Goal: Communication & Community: Answer question/provide support

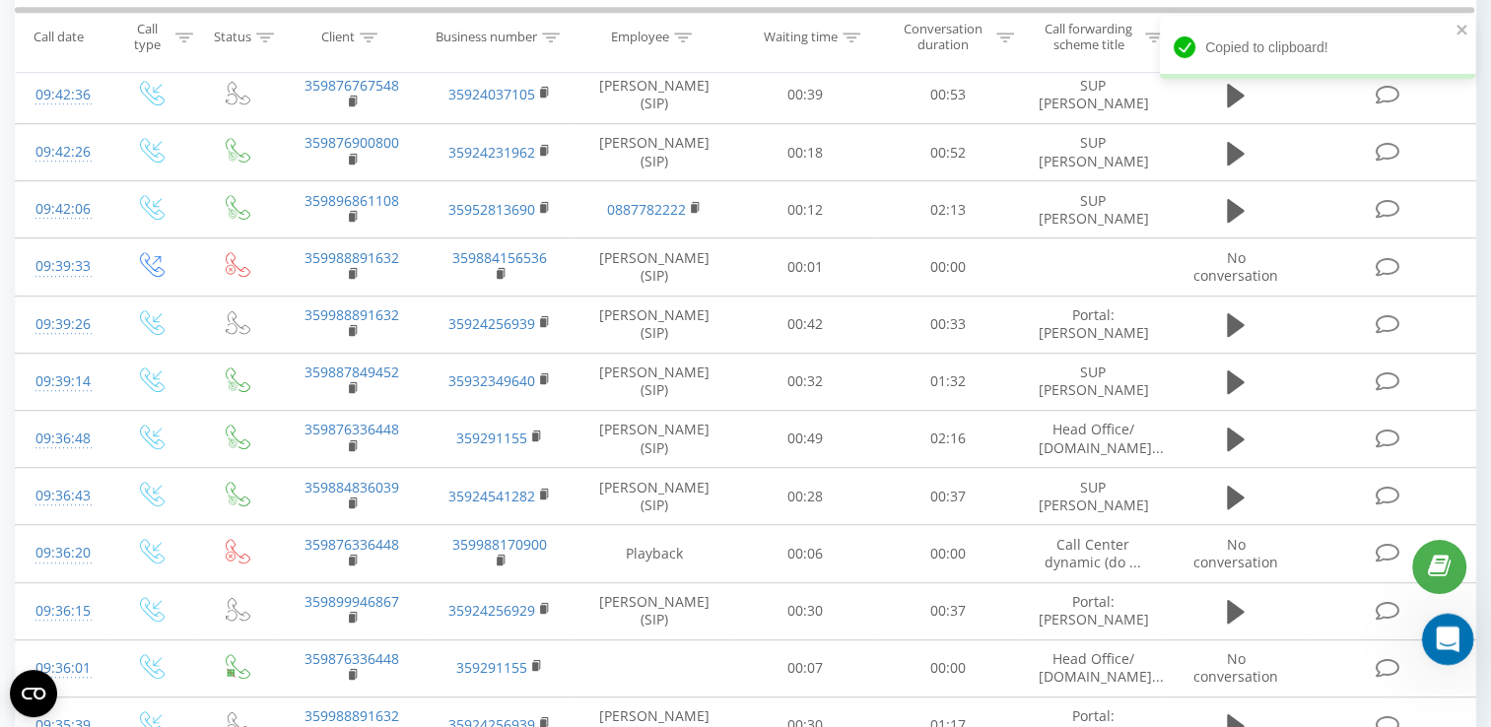
drag, startPoint x: 1421, startPoint y: 613, endPoint x: 1442, endPoint y: 641, distance: 34.5
click at [1442, 641] on icon "Open Intercom Messenger" at bounding box center [1445, 637] width 33 height 33
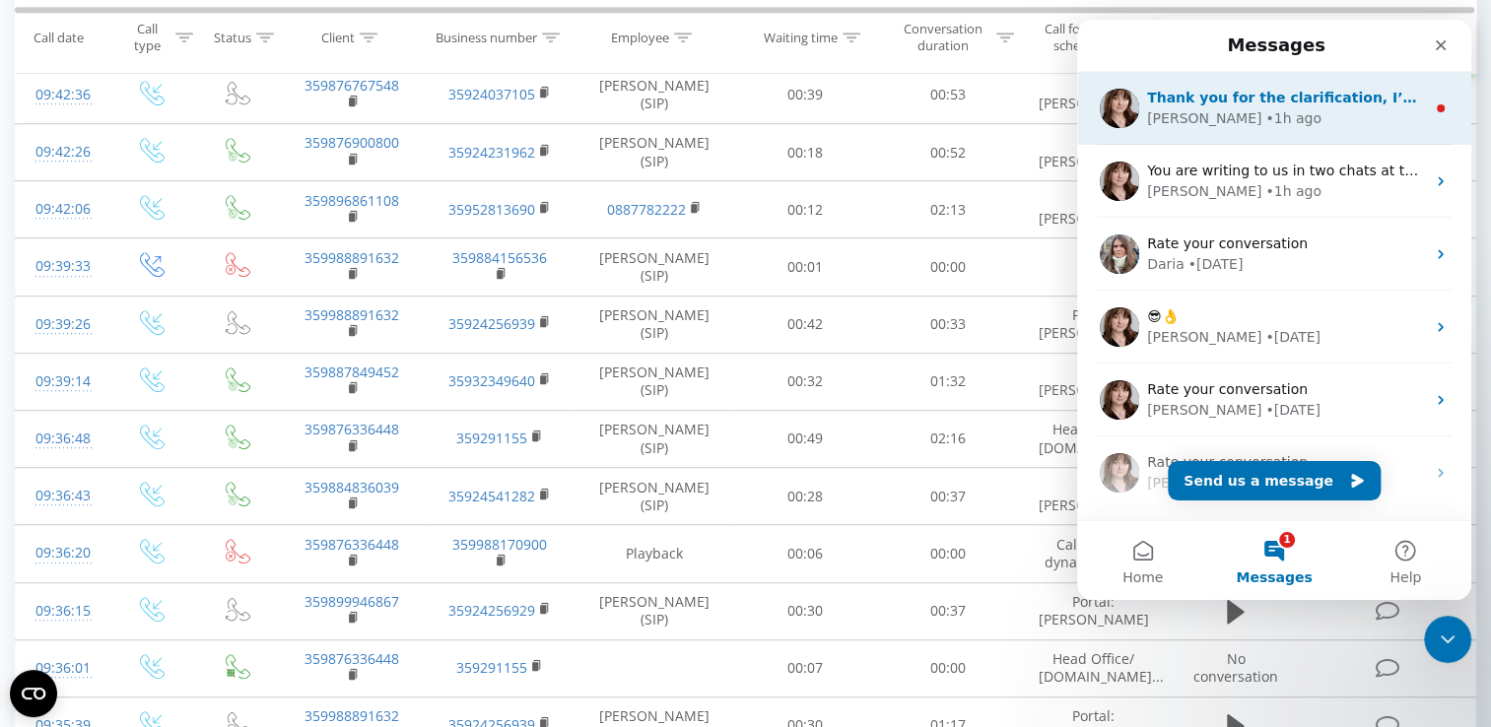
click at [1297, 123] on div "[PERSON_NAME] • 1h ago" at bounding box center [1286, 118] width 278 height 21
click at [1297, 123] on main "Messages Thank you for the clarification, I’m passing this to the developers fo…" at bounding box center [1274, 310] width 394 height 581
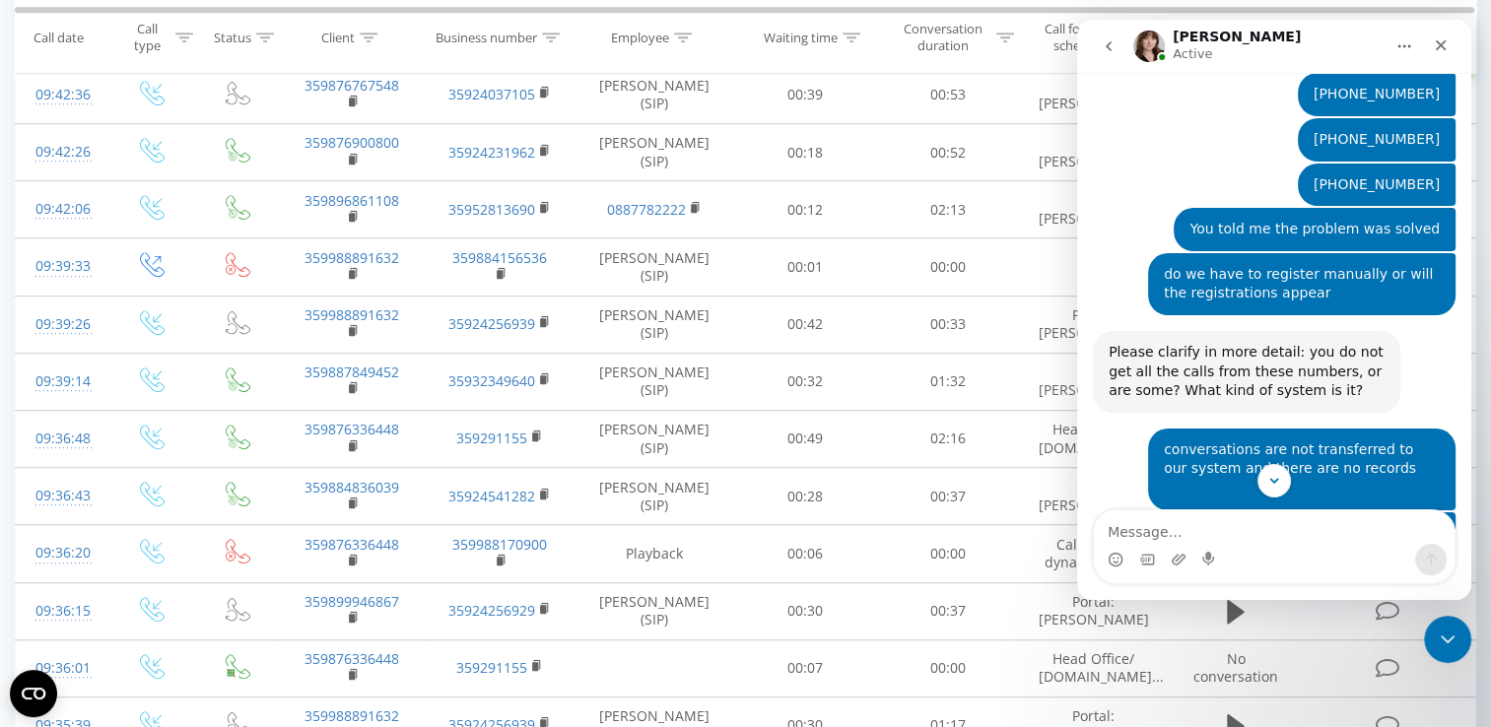
scroll to position [1281, 0]
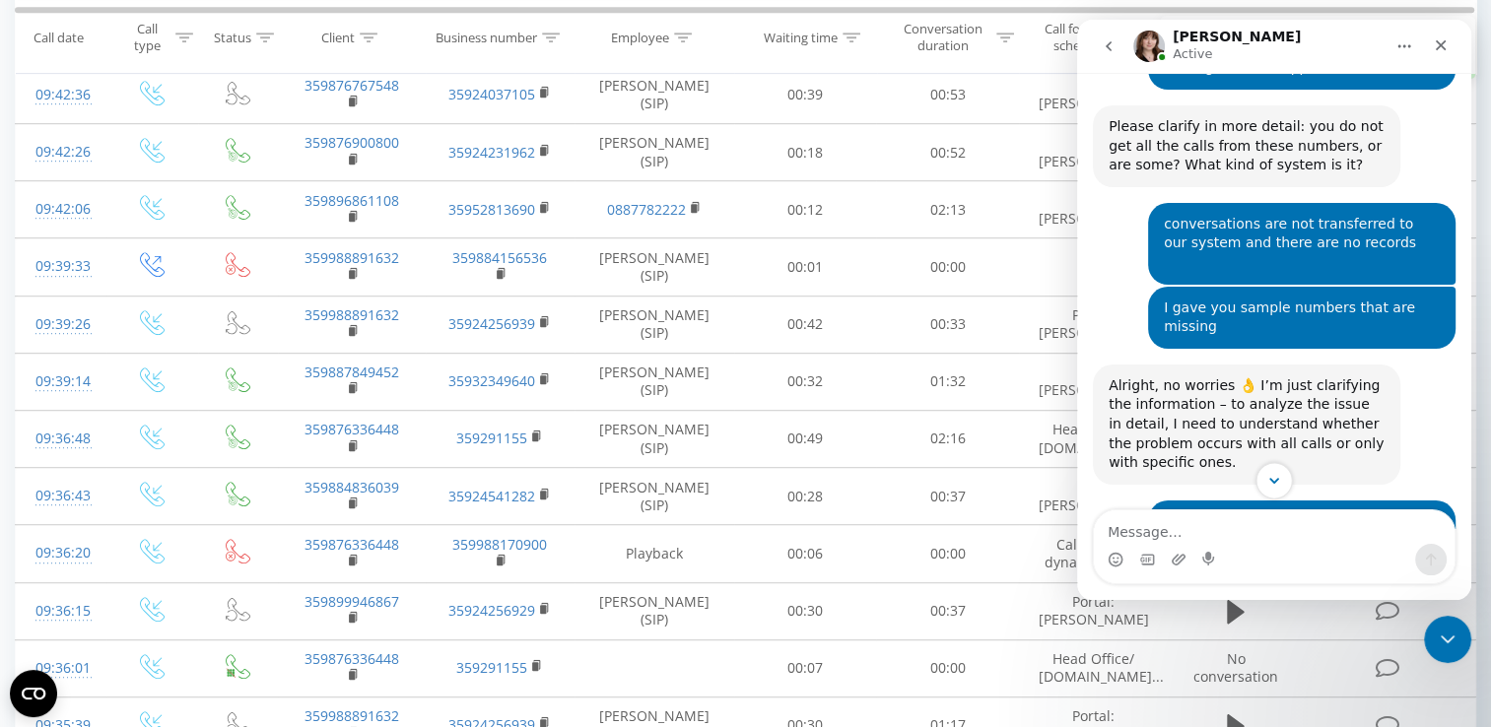
click at [1265, 479] on icon "Scroll to bottom" at bounding box center [1274, 481] width 18 height 18
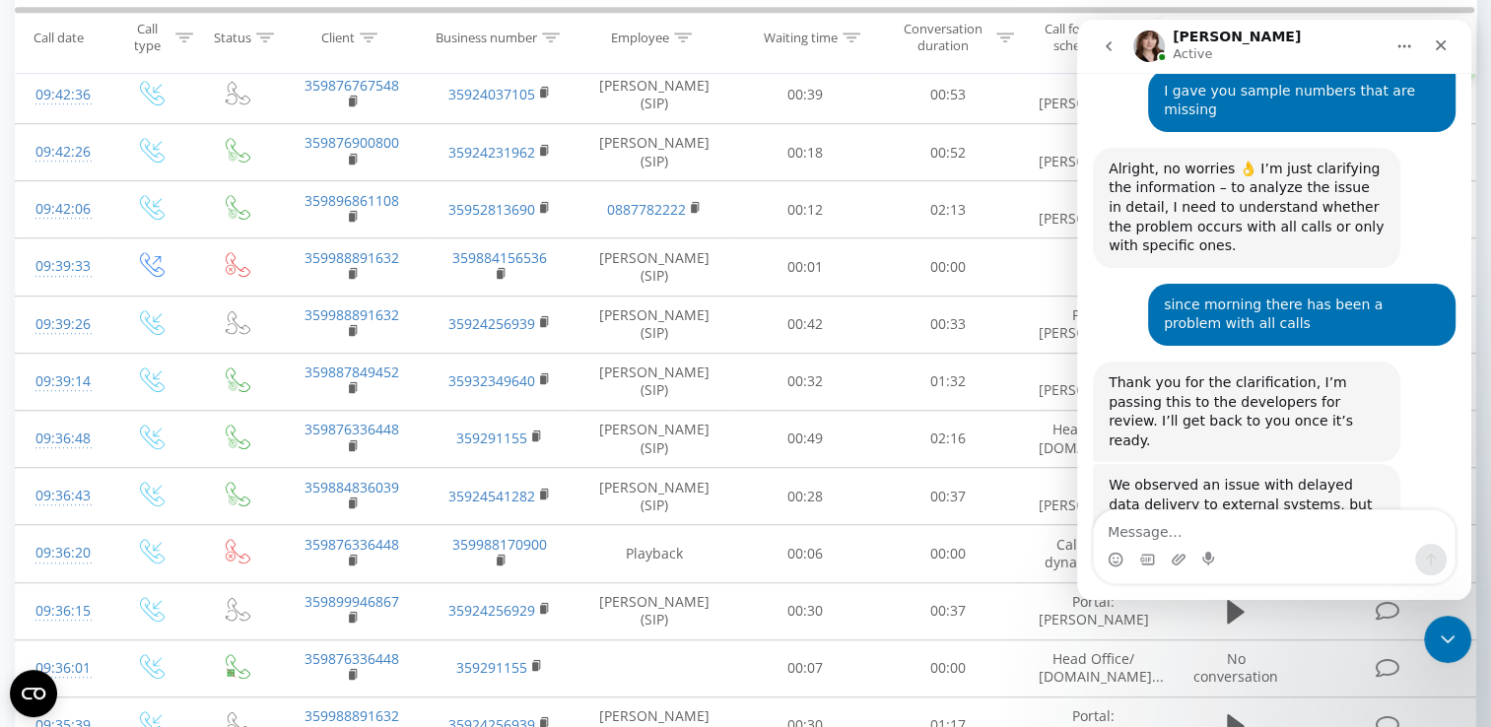
scroll to position [1516, 0]
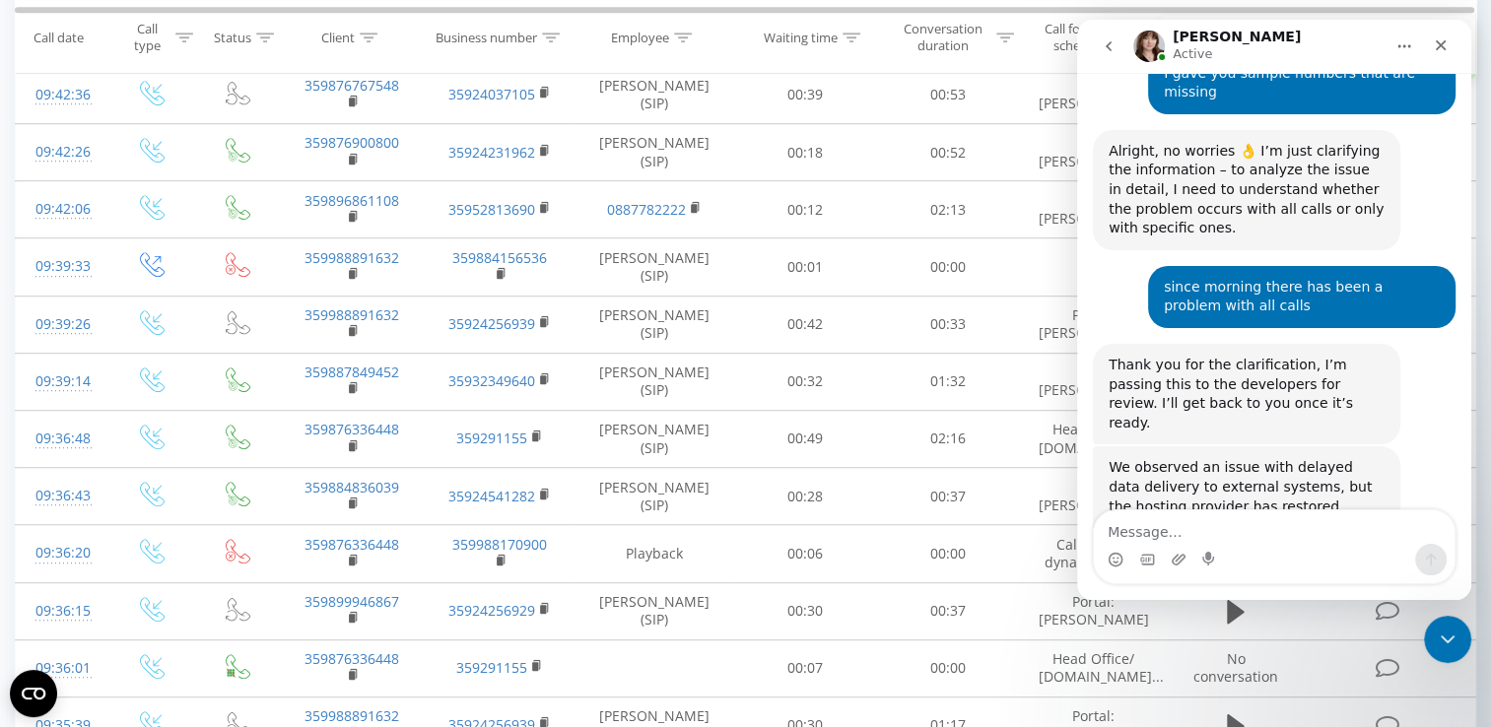
click at [1141, 458] on div "We observed an issue with delayed data delivery to external systems, but the ho…" at bounding box center [1247, 516] width 276 height 116
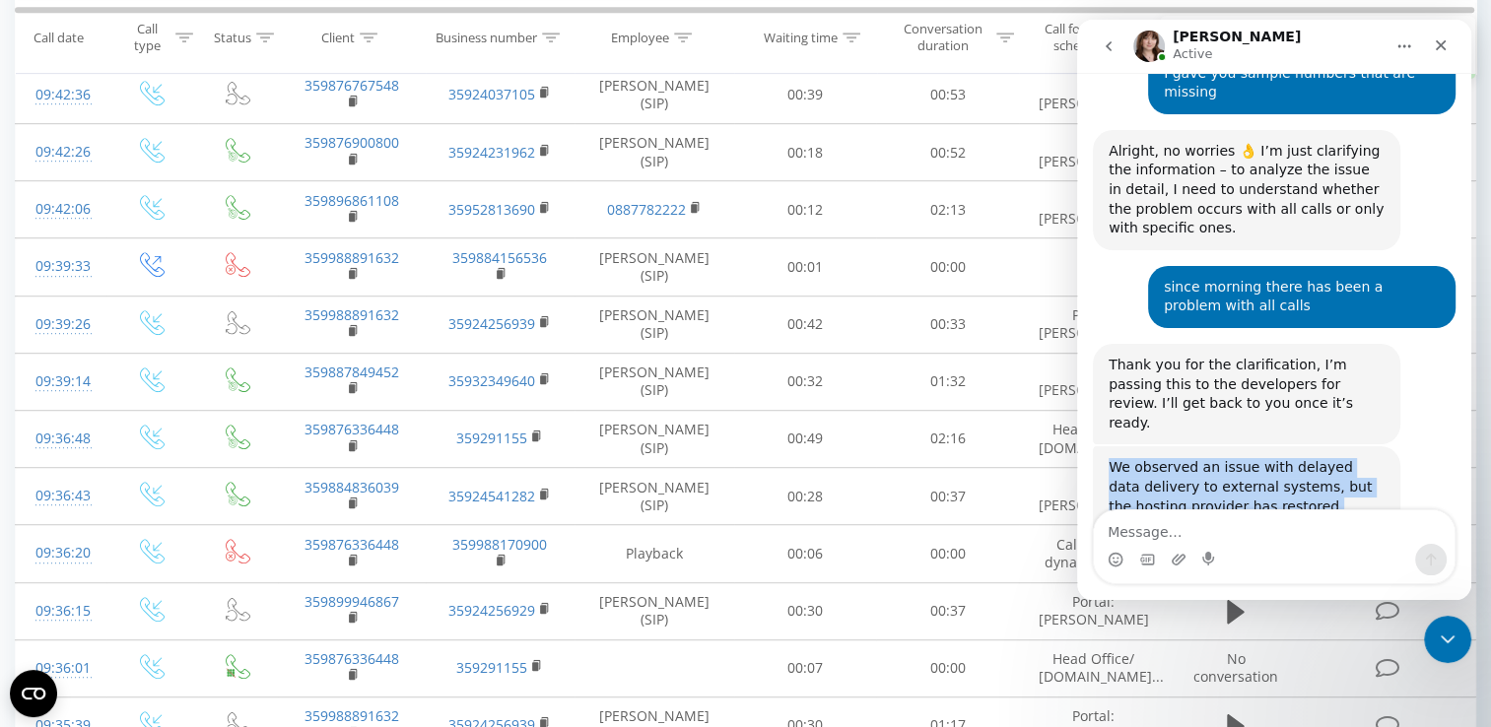
click at [1141, 458] on div "We observed an issue with delayed data delivery to external systems, but the ho…" at bounding box center [1247, 516] width 276 height 116
copy div "We observed an issue with delayed data delivery to external systems, but the ho…"
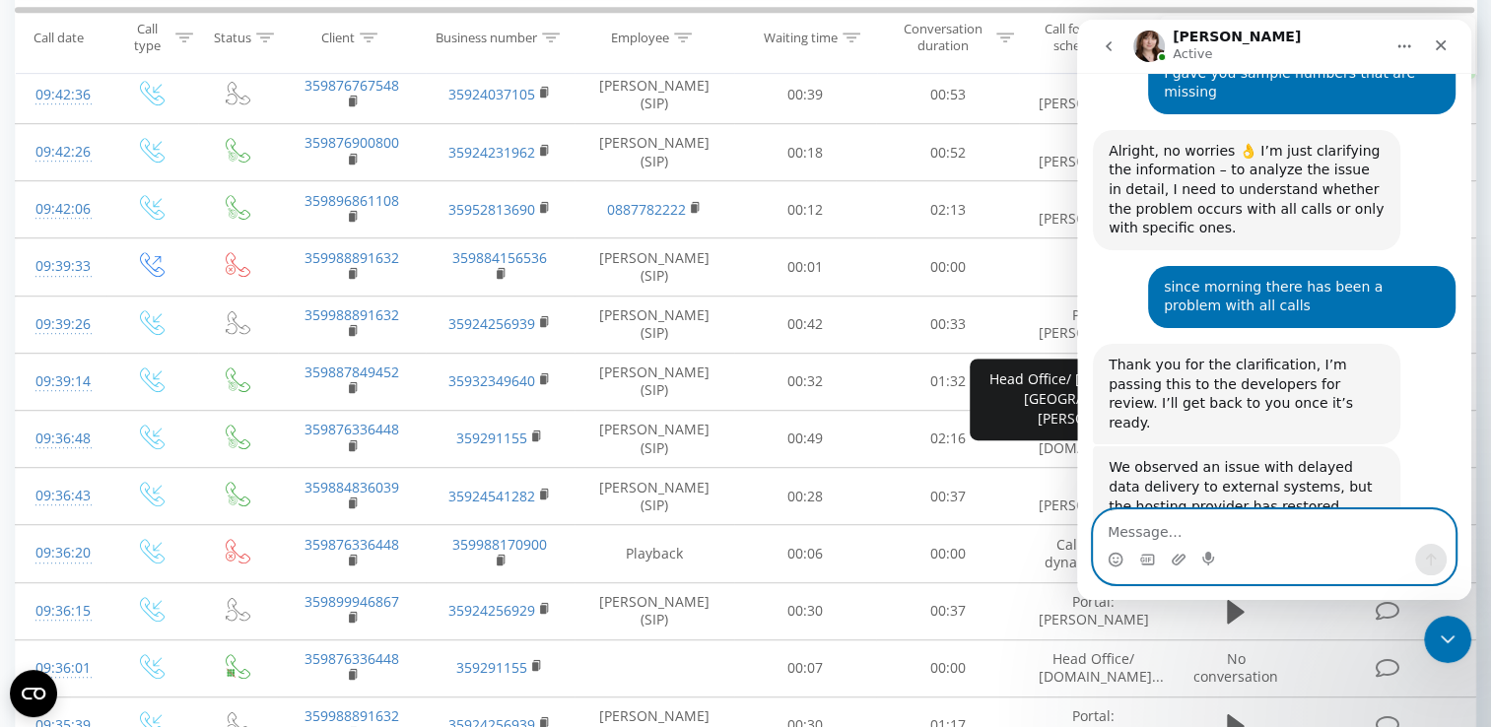
paste textarea "they are now registering"
type textarea "they are now registering"
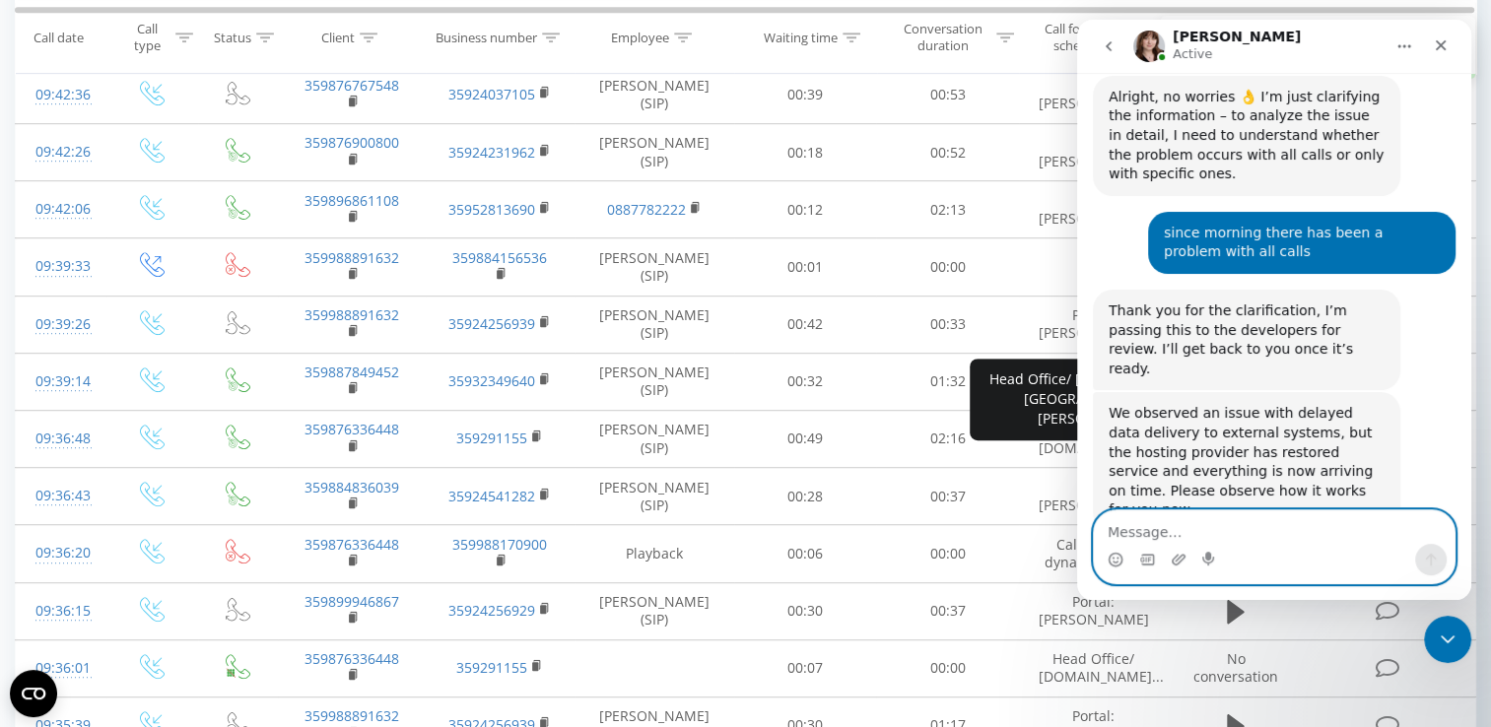
scroll to position [1574, 0]
